Goal: Browse casually

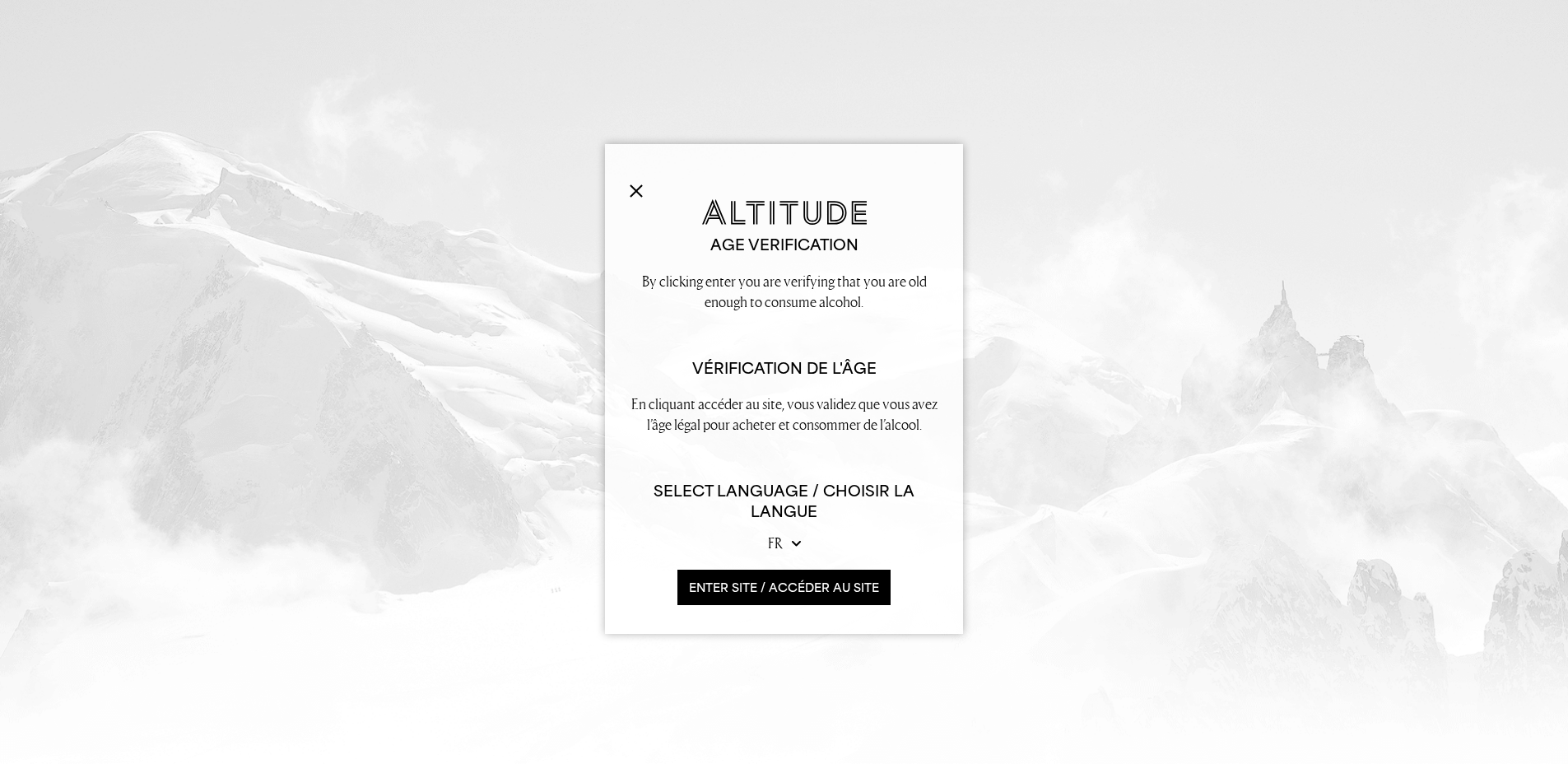
click at [769, 583] on button "ENTER SITE / accéder au site" at bounding box center [784, 588] width 213 height 36
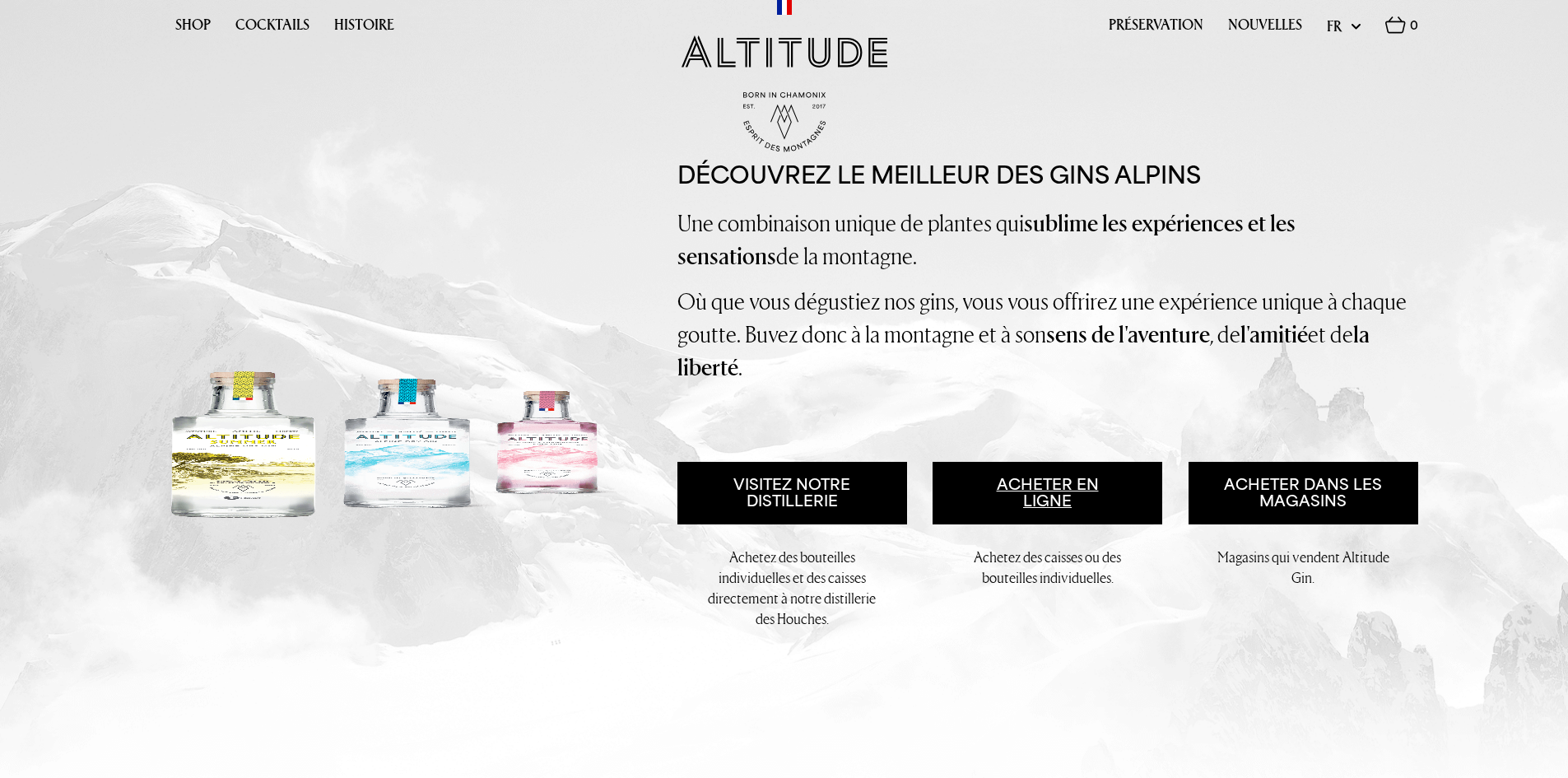
click at [1053, 491] on link "Acheter en ligne" at bounding box center [1047, 492] width 229 height 62
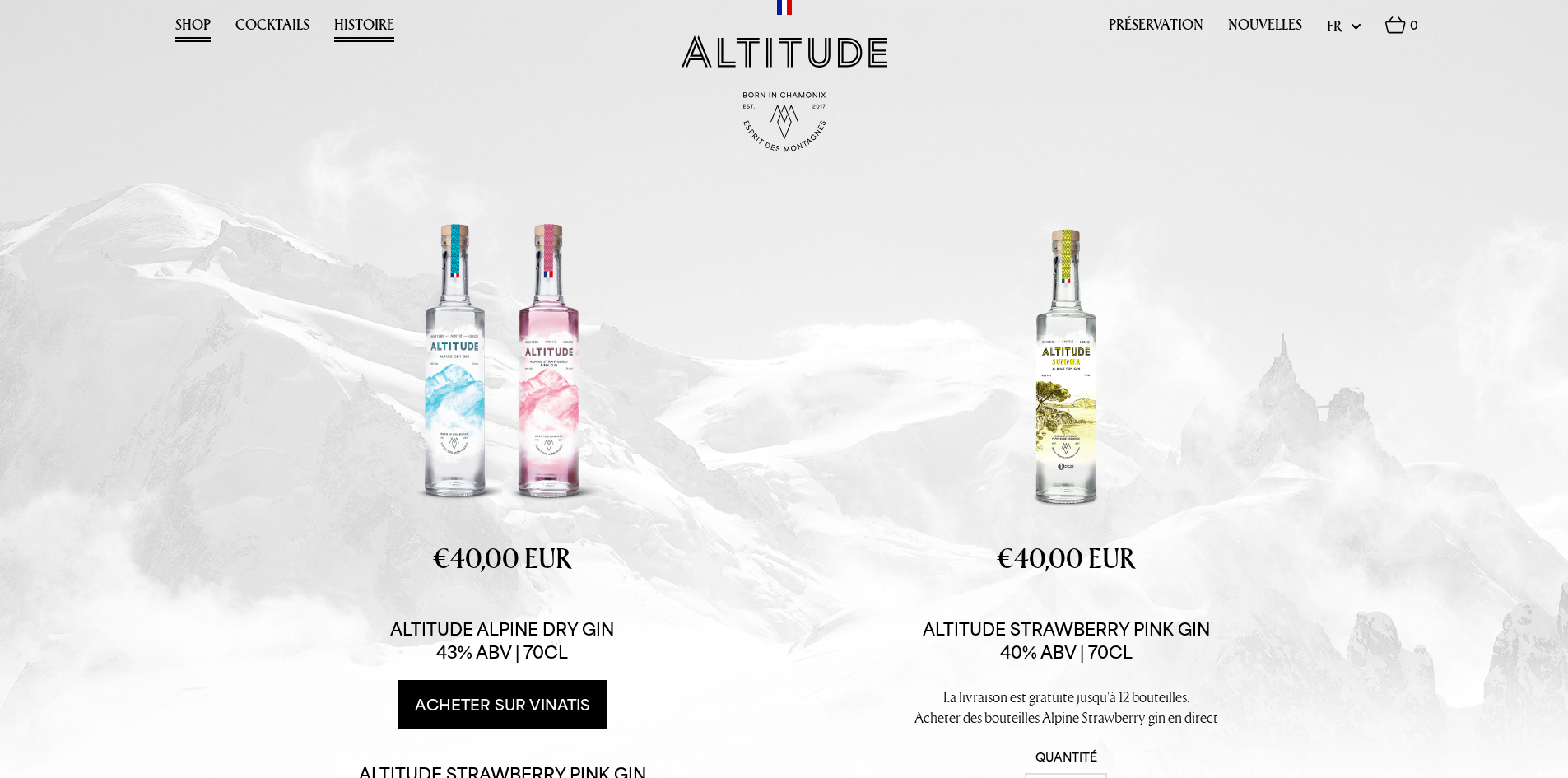
click at [346, 17] on link "Histoire" at bounding box center [364, 30] width 60 height 26
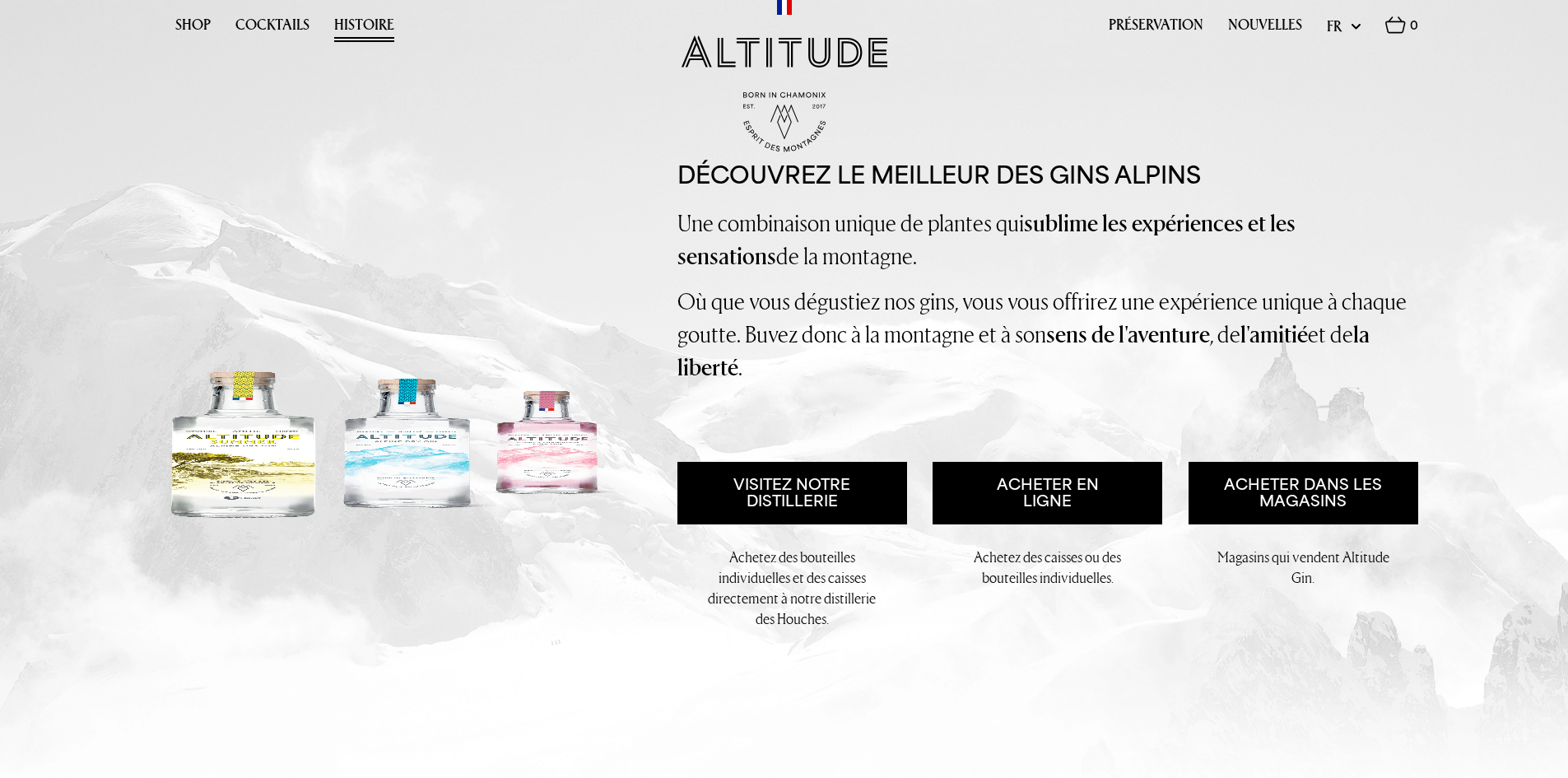
click at [365, 25] on link "Histoire" at bounding box center [364, 30] width 60 height 26
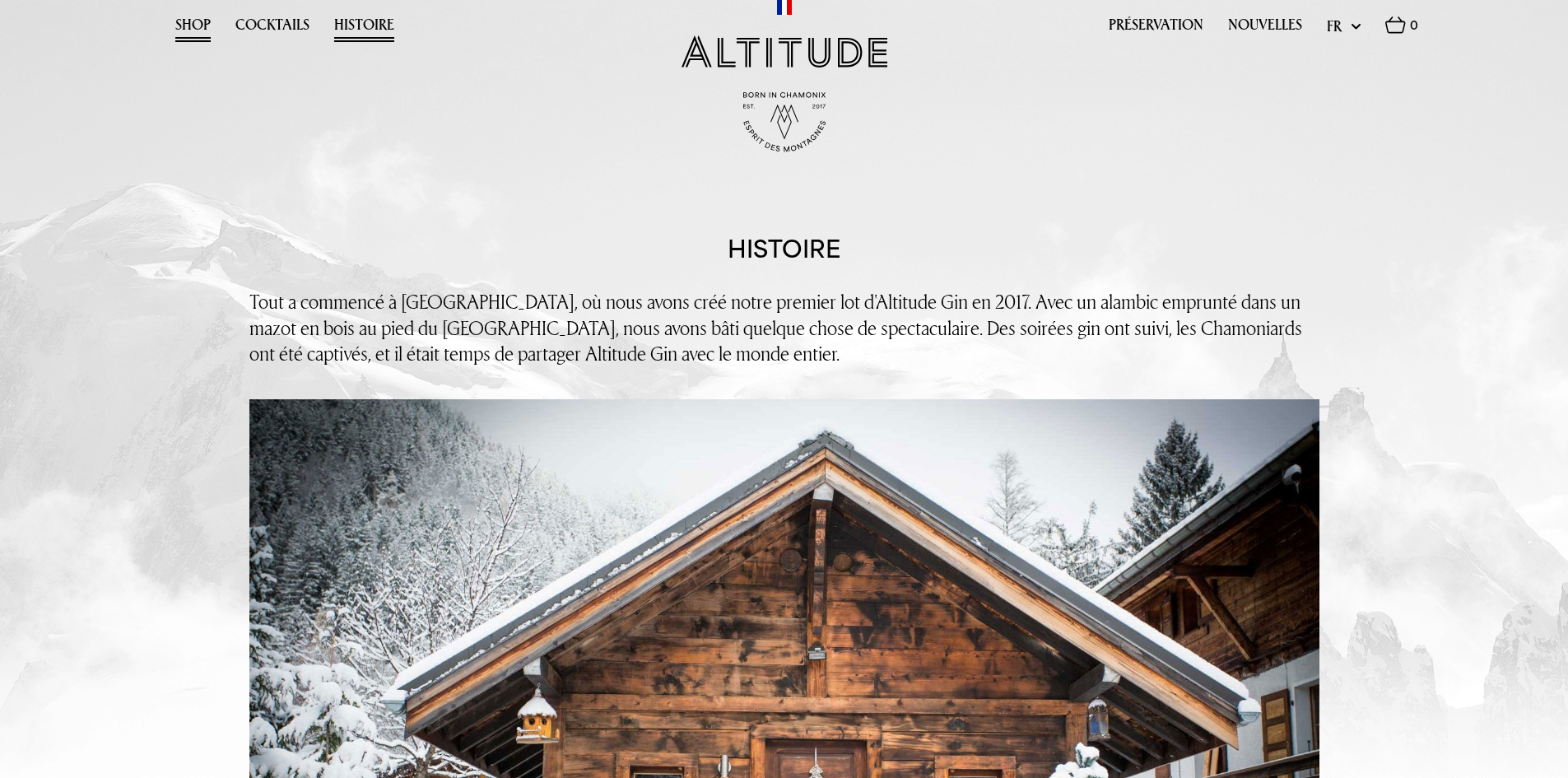
click at [200, 23] on link "Shop" at bounding box center [193, 30] width 36 height 26
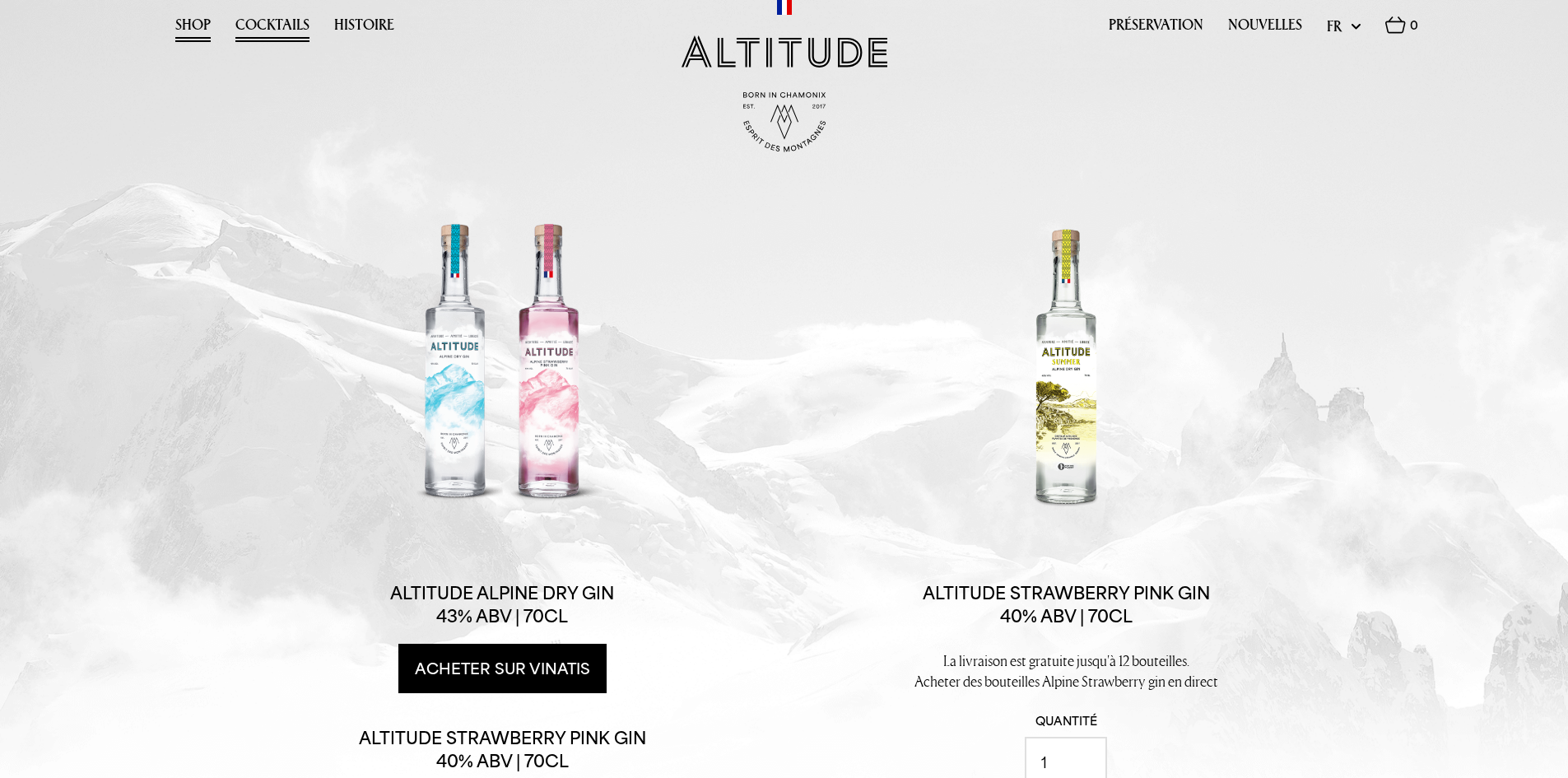
click at [254, 24] on link "Cocktails" at bounding box center [272, 30] width 74 height 26
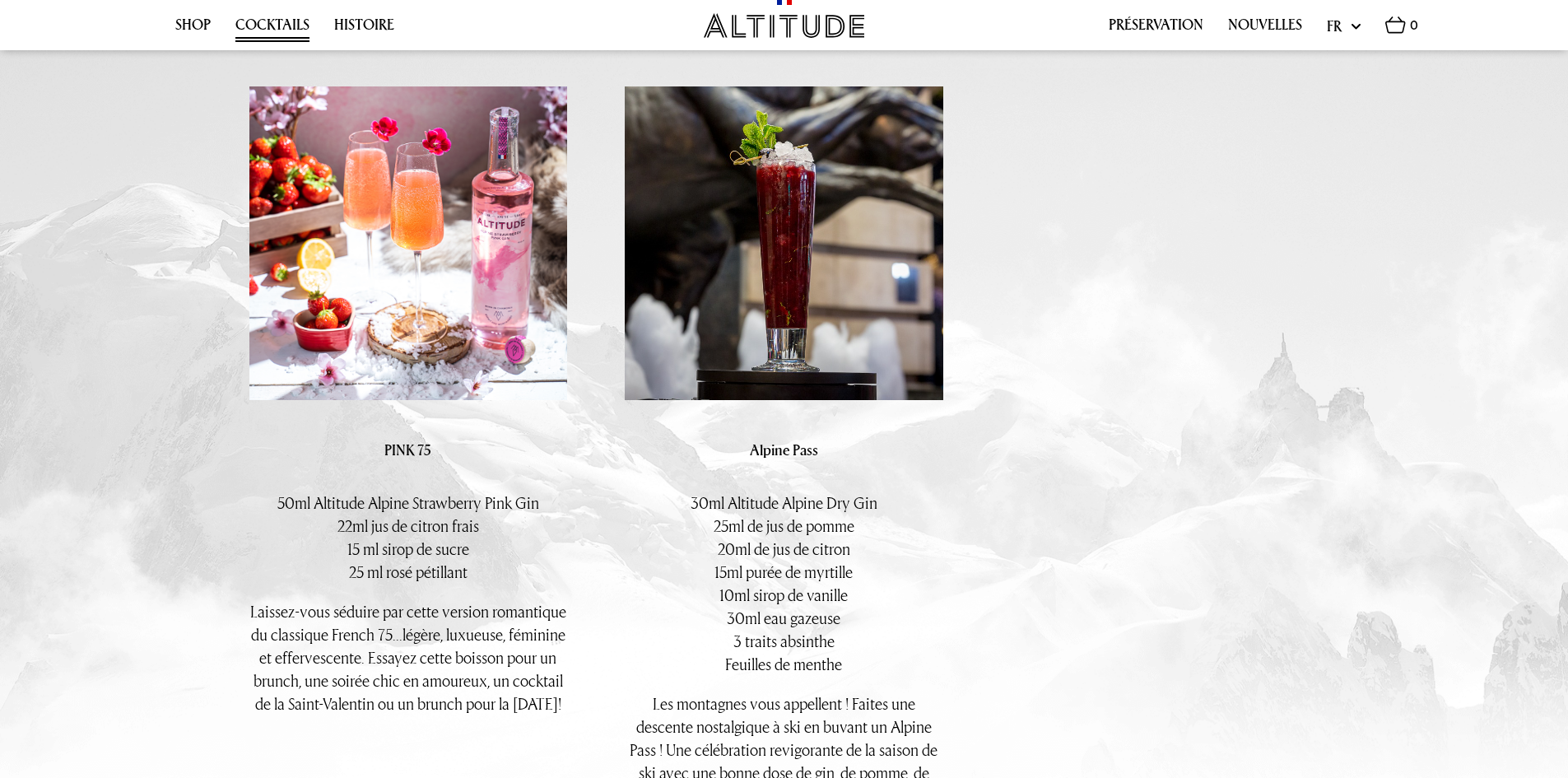
scroll to position [3127, 0]
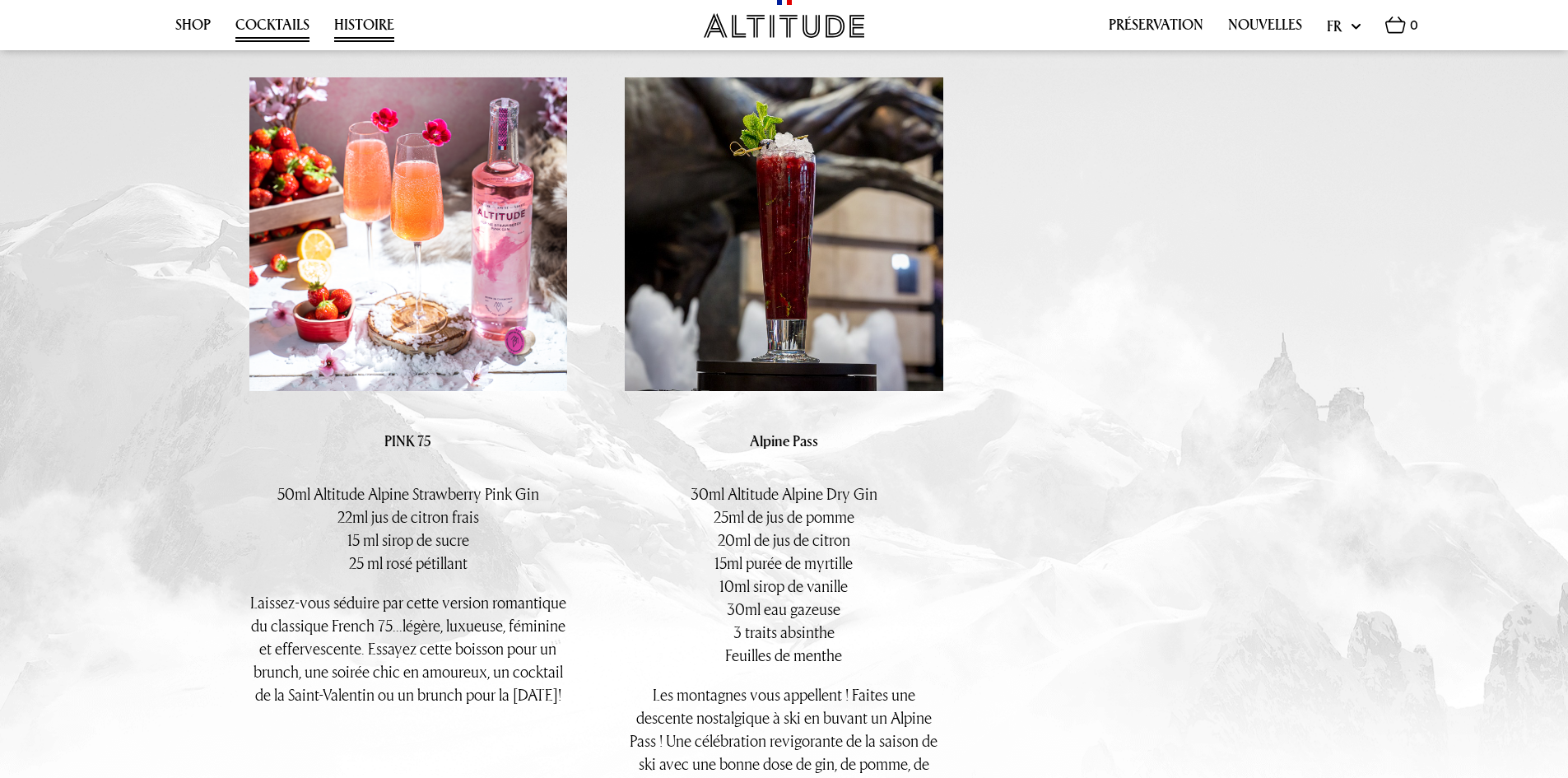
click at [338, 37] on link "Histoire" at bounding box center [364, 30] width 60 height 26
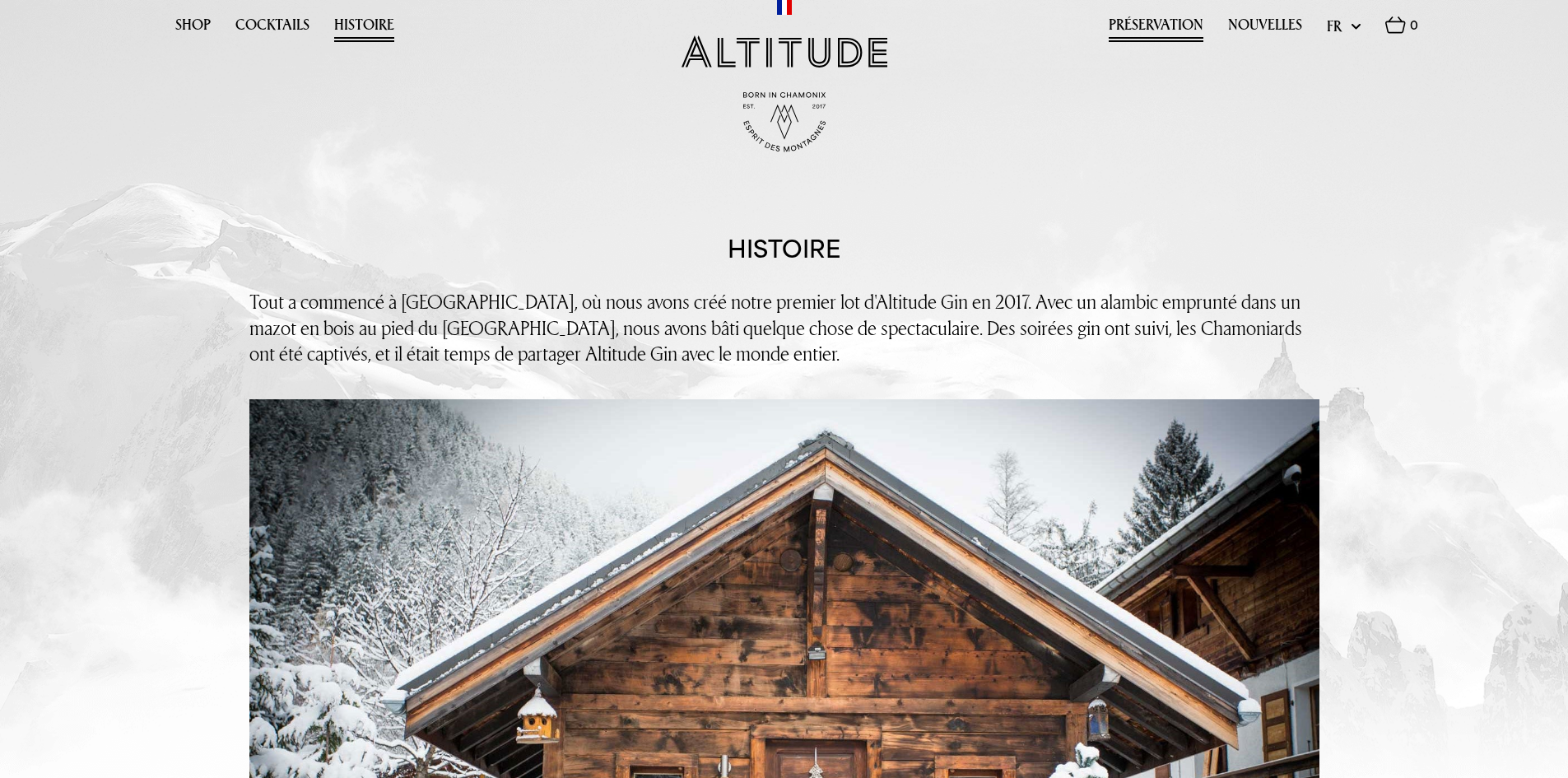
click at [1195, 27] on link "Préservation" at bounding box center [1156, 30] width 95 height 26
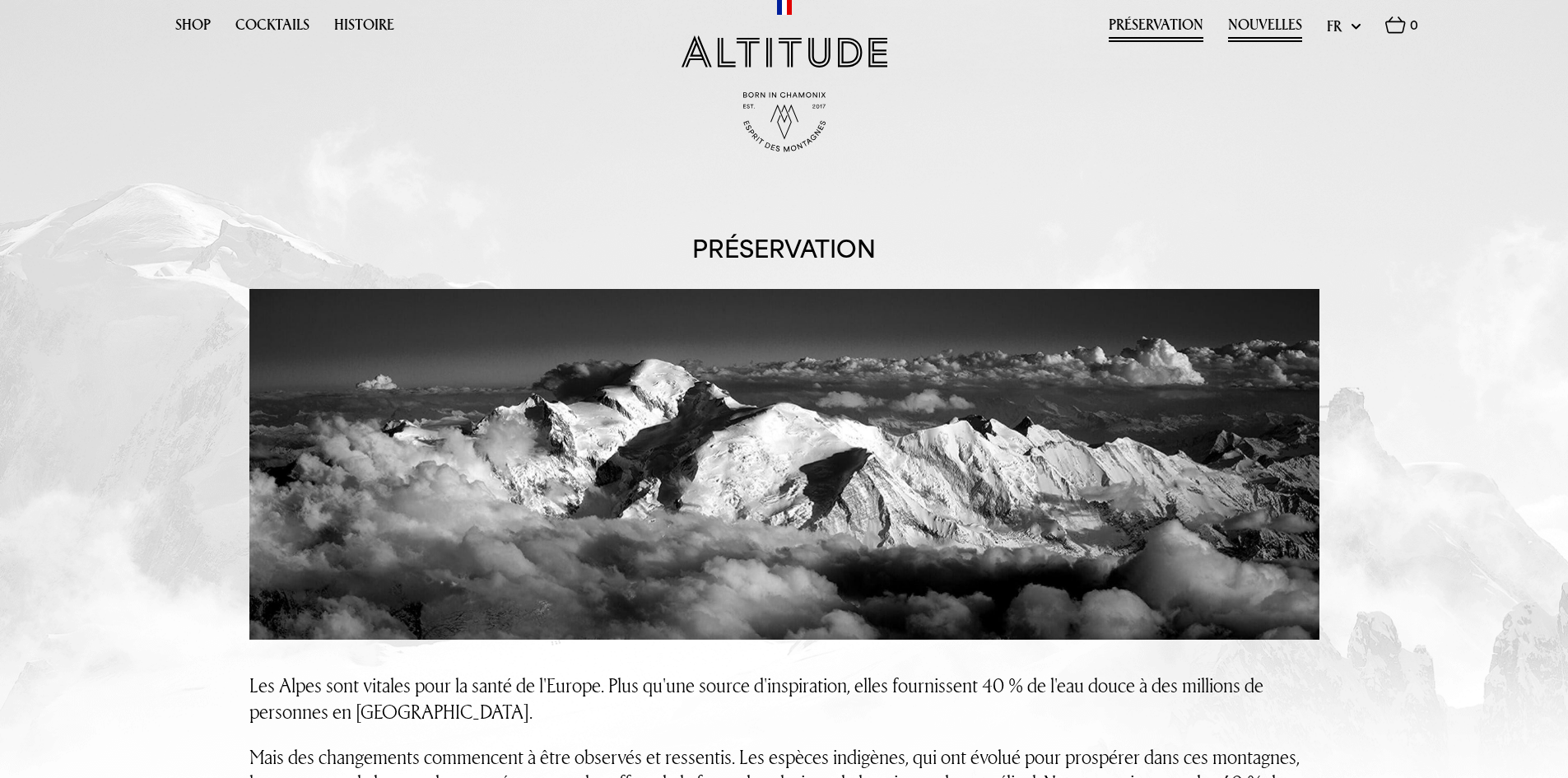
click at [1260, 17] on link "Nouvelles" at bounding box center [1265, 30] width 74 height 26
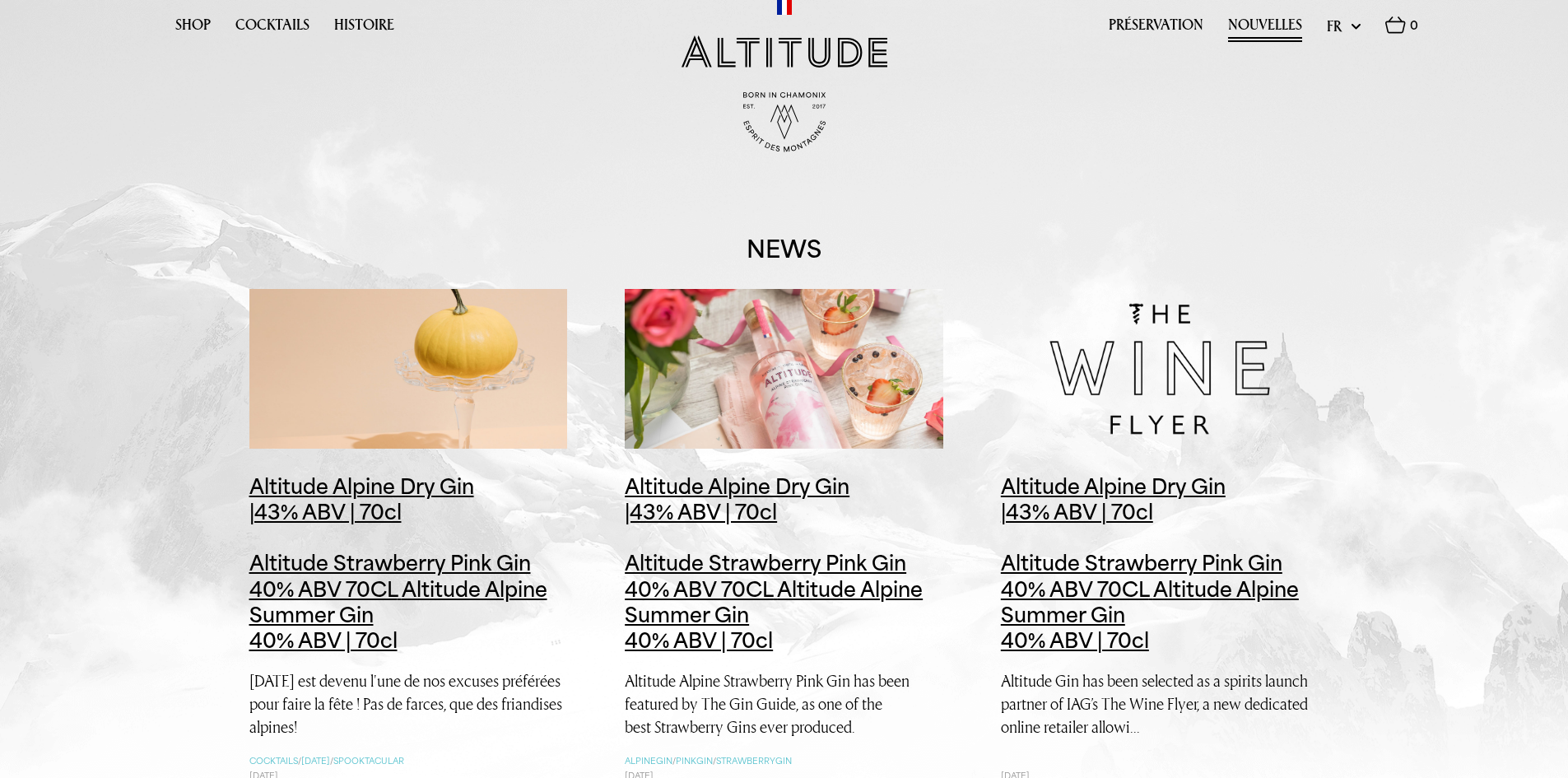
click at [1166, 10] on div "Shop Cocktails Histoire Préservation Nouvelles Update" at bounding box center [784, 76] width 1268 height 152
click at [1174, 23] on link "Préservation" at bounding box center [1156, 30] width 95 height 26
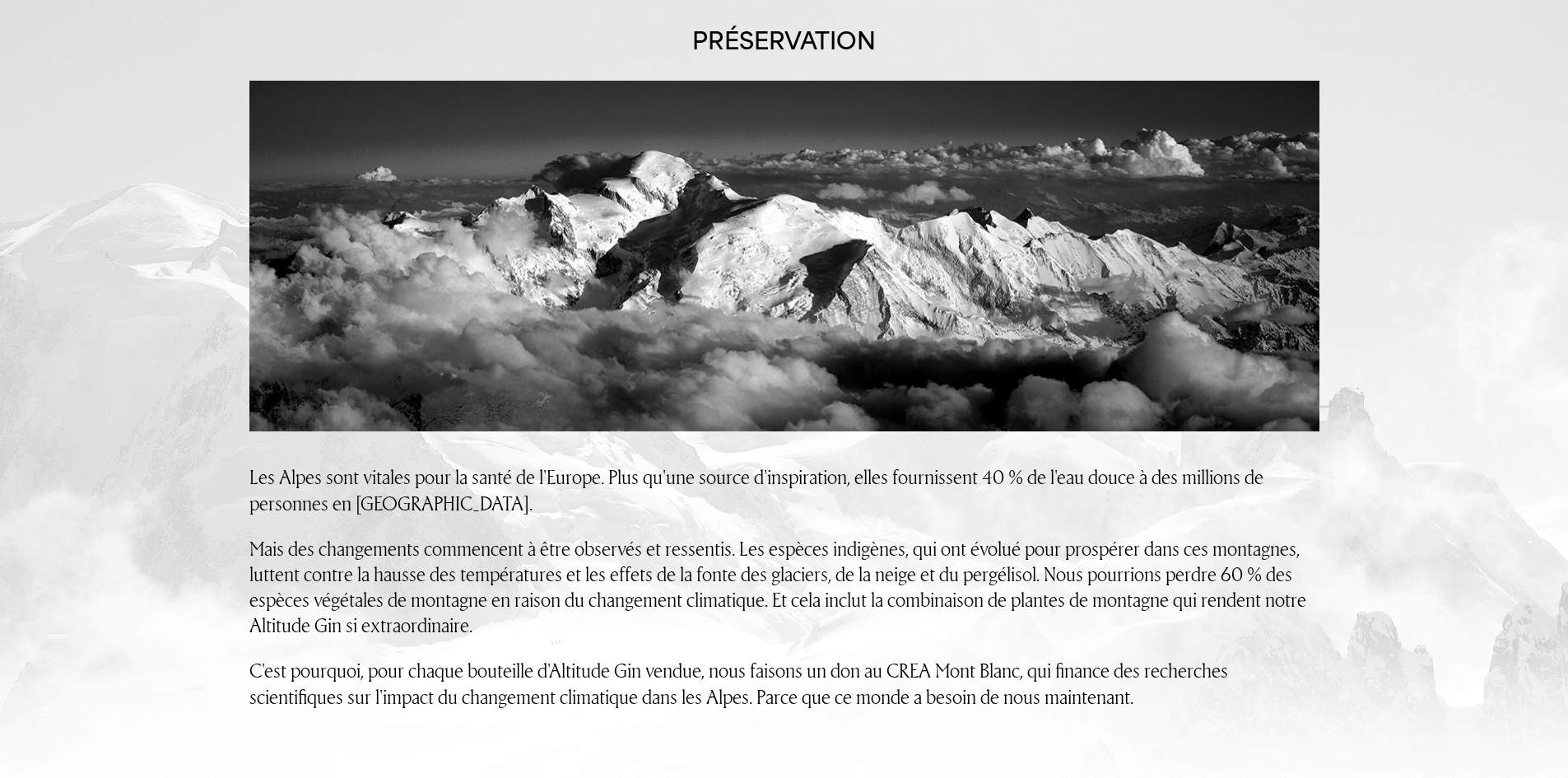
scroll to position [256, 0]
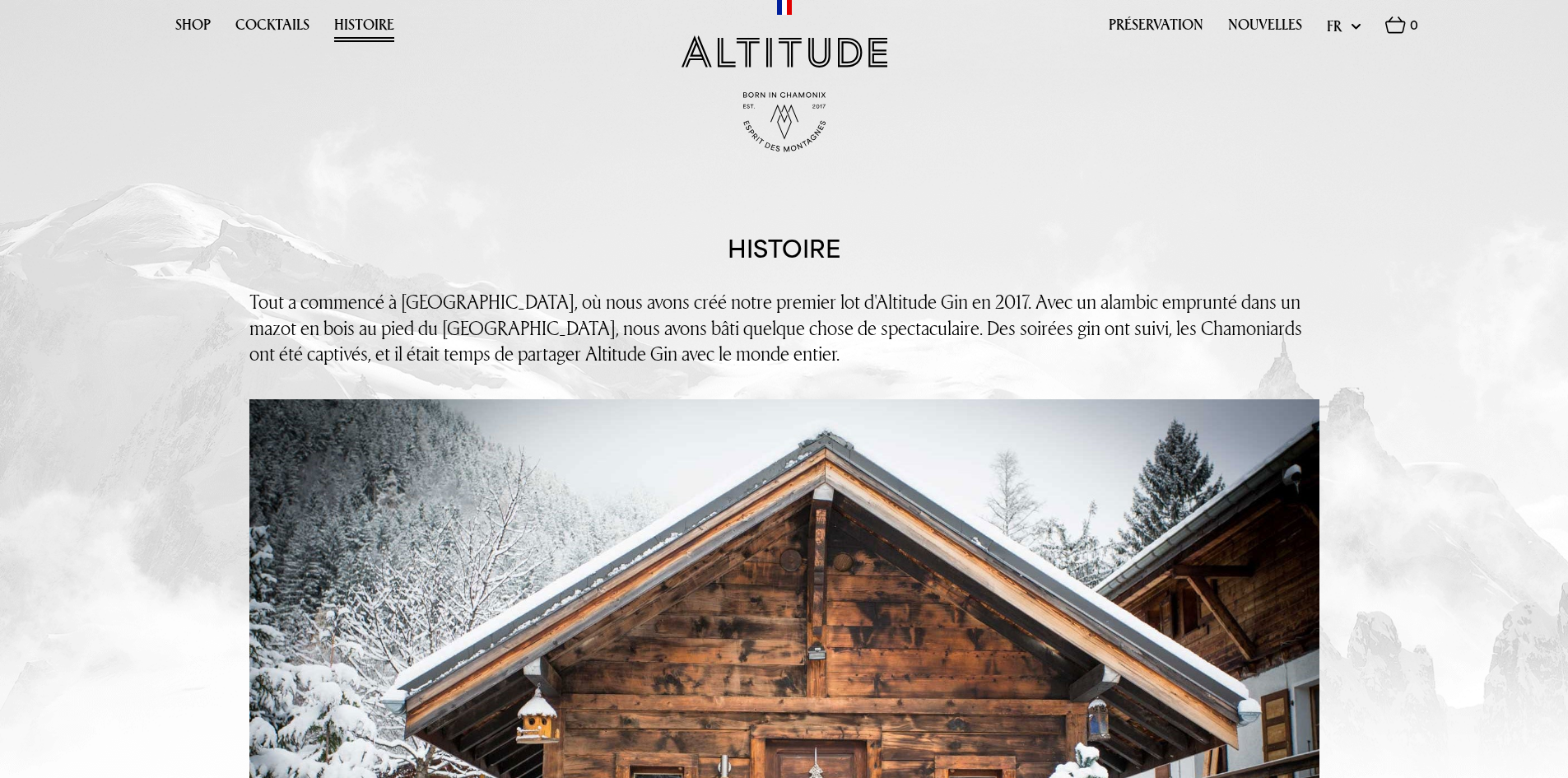
drag, startPoint x: 0, startPoint y: 0, endPoint x: 1260, endPoint y: 10, distance: 1260.0
click at [1260, 10] on div "Shop Cocktails Histoire Préservation Nouvelles Update" at bounding box center [784, 76] width 1268 height 152
click at [1260, 19] on link "Nouvelles" at bounding box center [1265, 30] width 74 height 26
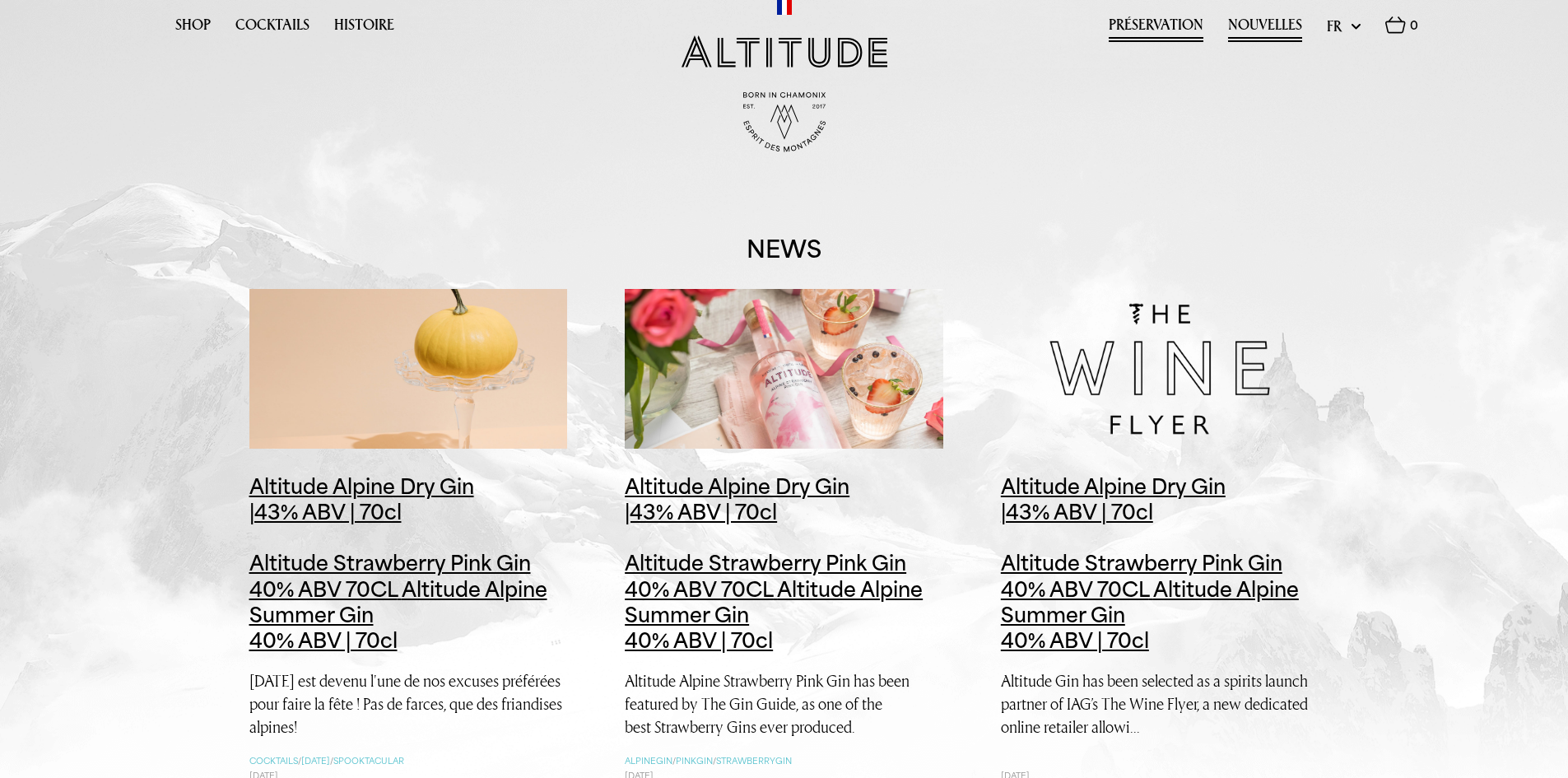
click at [1157, 31] on link "Préservation" at bounding box center [1156, 30] width 95 height 26
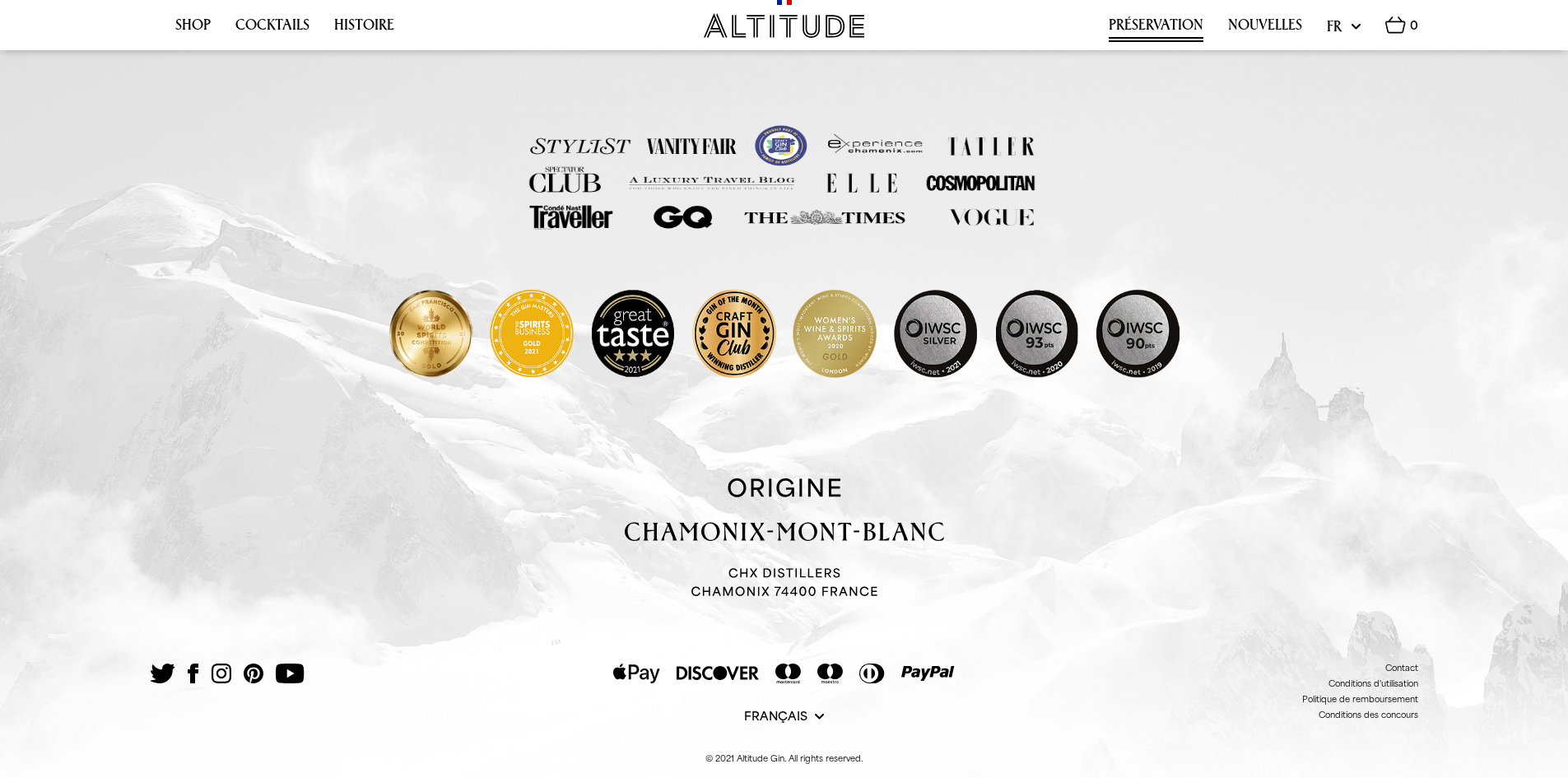
scroll to position [1122, 0]
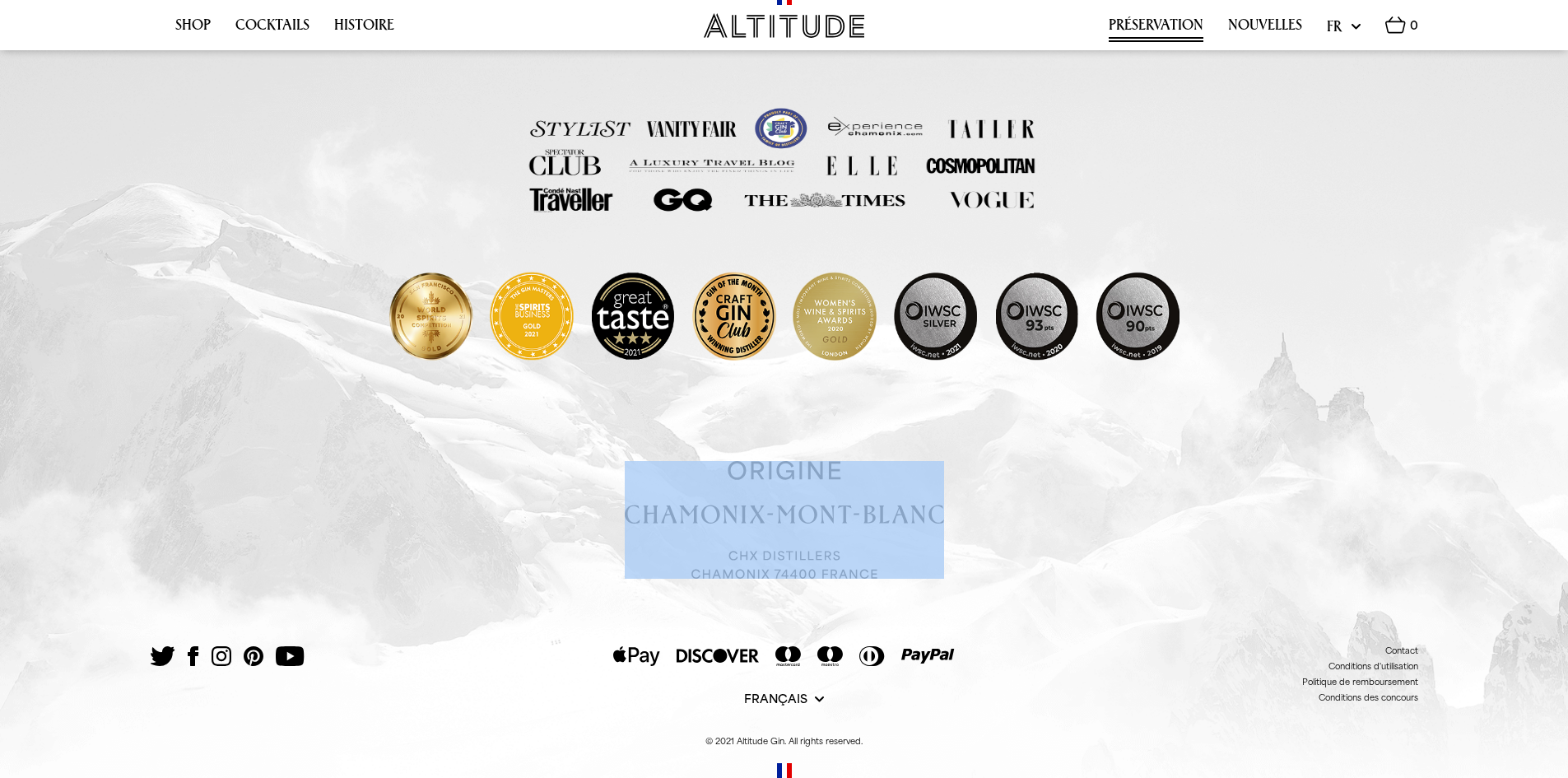
drag, startPoint x: 723, startPoint y: 449, endPoint x: 880, endPoint y: 539, distance: 181.0
click at [880, 539] on div "Contact Conditions d'utilisation Politique de remboursement Conditions des conc…" at bounding box center [784, 578] width 1568 height 400
copy div
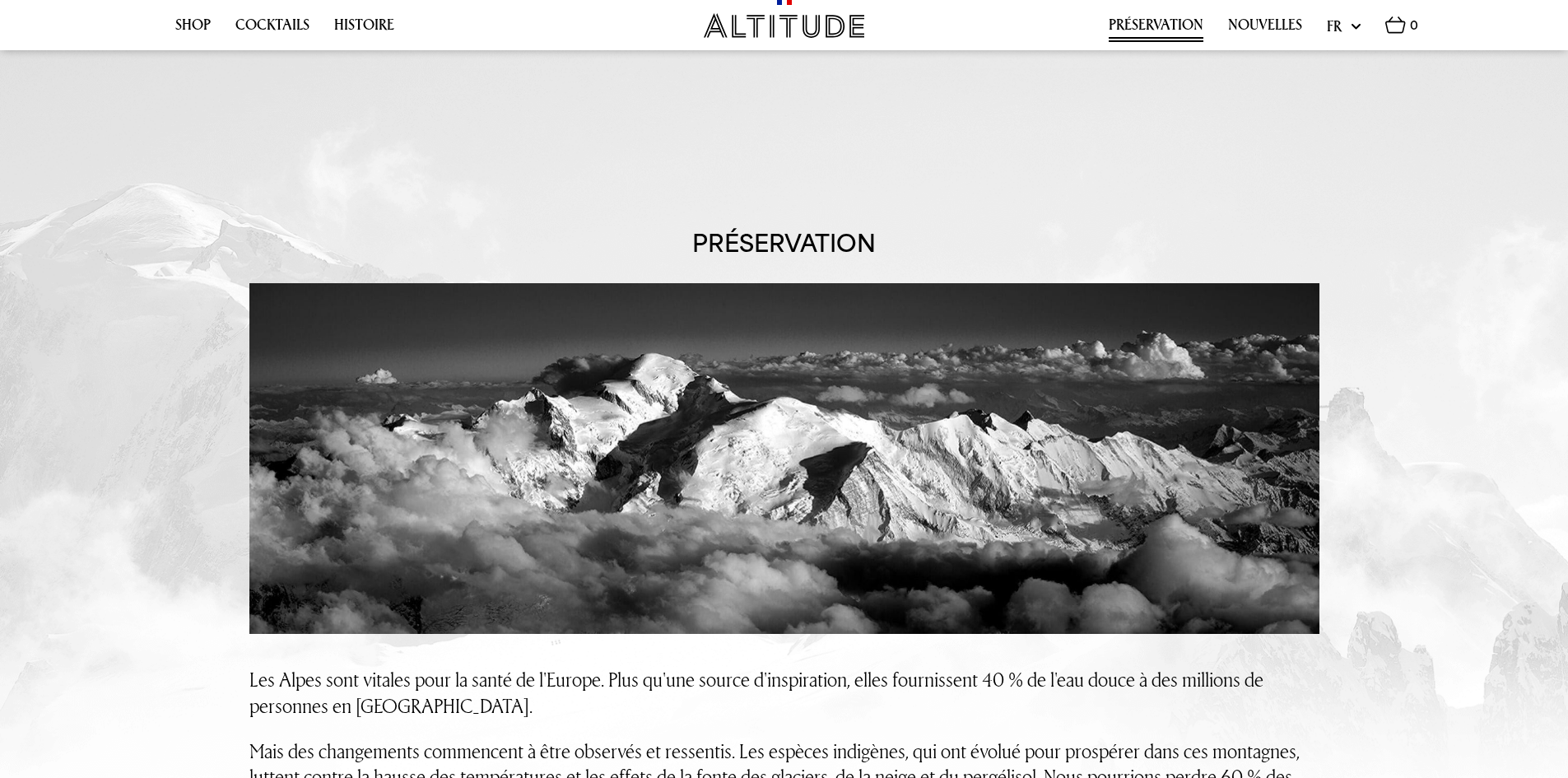
scroll to position [0, 0]
